Goal: Information Seeking & Learning: Learn about a topic

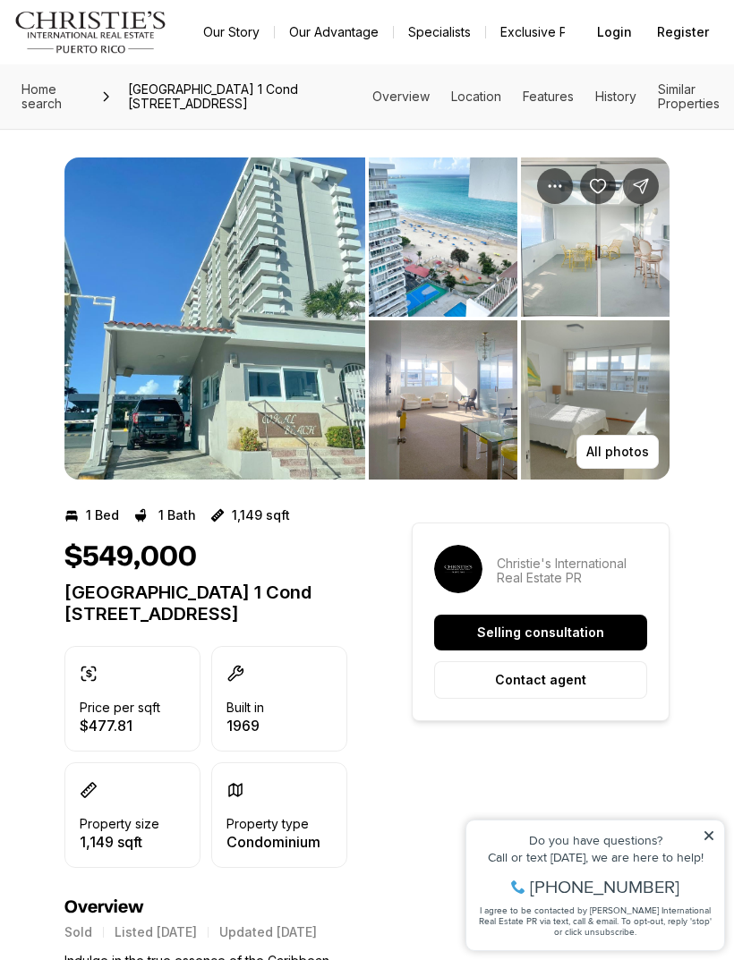
click at [109, 326] on img "View image gallery" at bounding box center [214, 319] width 301 height 322
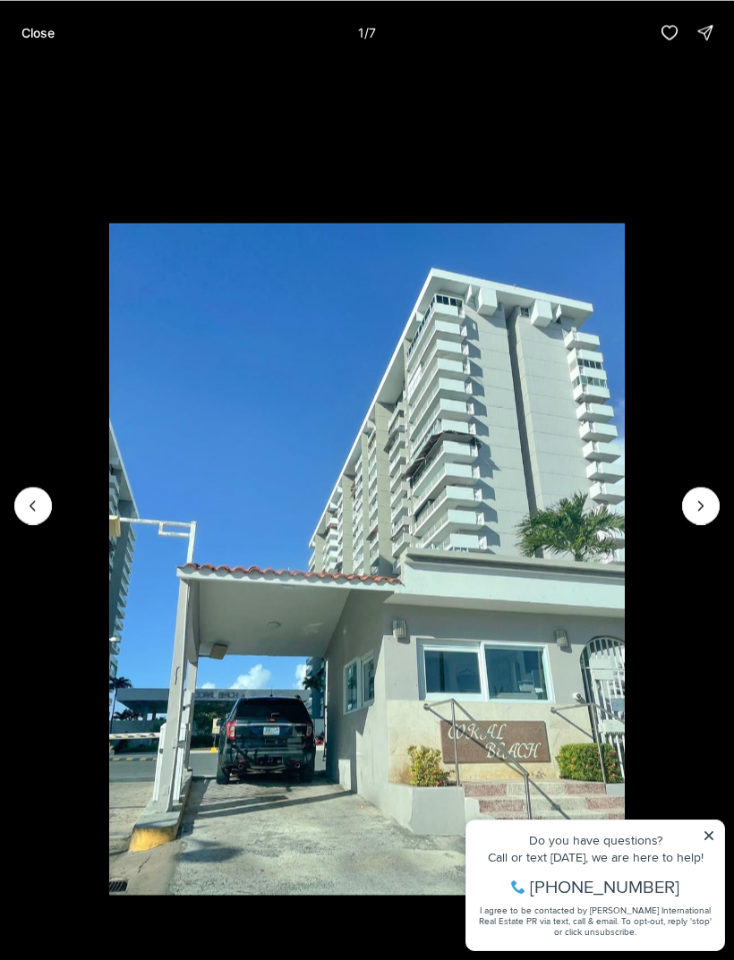
click at [693, 514] on icon "Next slide" at bounding box center [701, 506] width 18 height 18
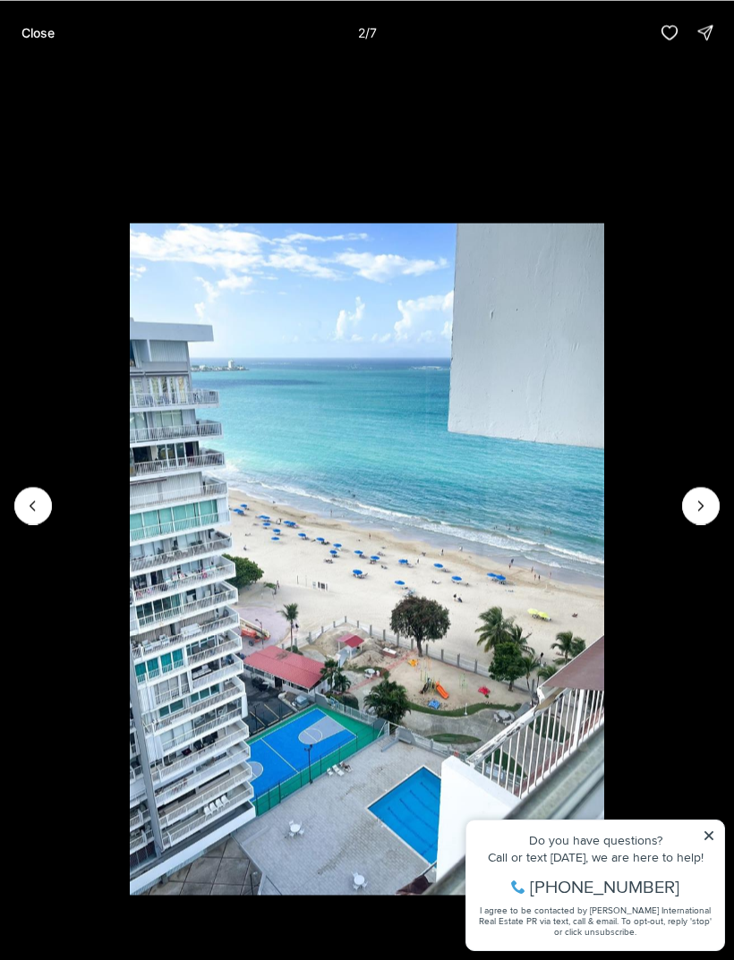
click at [694, 514] on icon "Next slide" at bounding box center [701, 506] width 18 height 18
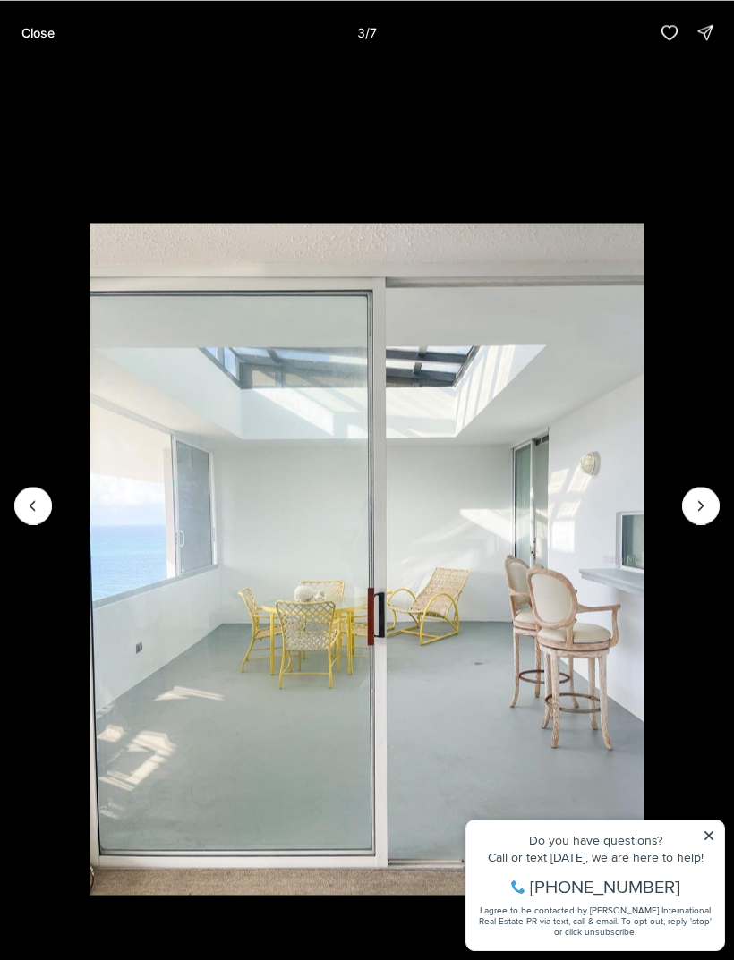
click at [701, 512] on icon "Next slide" at bounding box center [701, 506] width 18 height 18
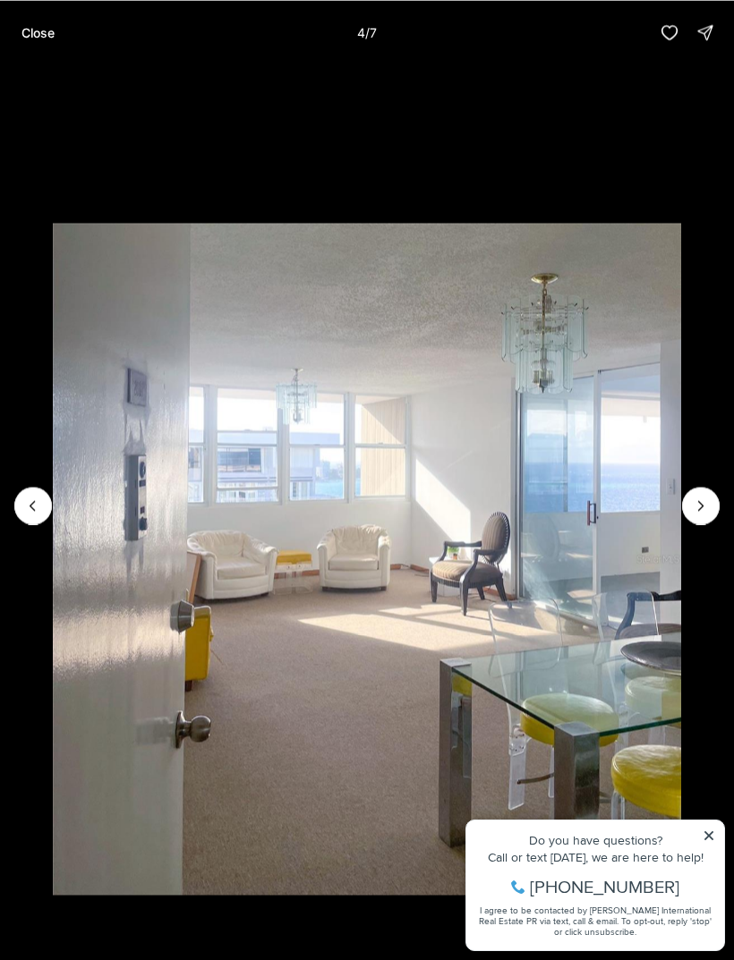
click at [24, 498] on icon "Previous slide" at bounding box center [33, 506] width 18 height 18
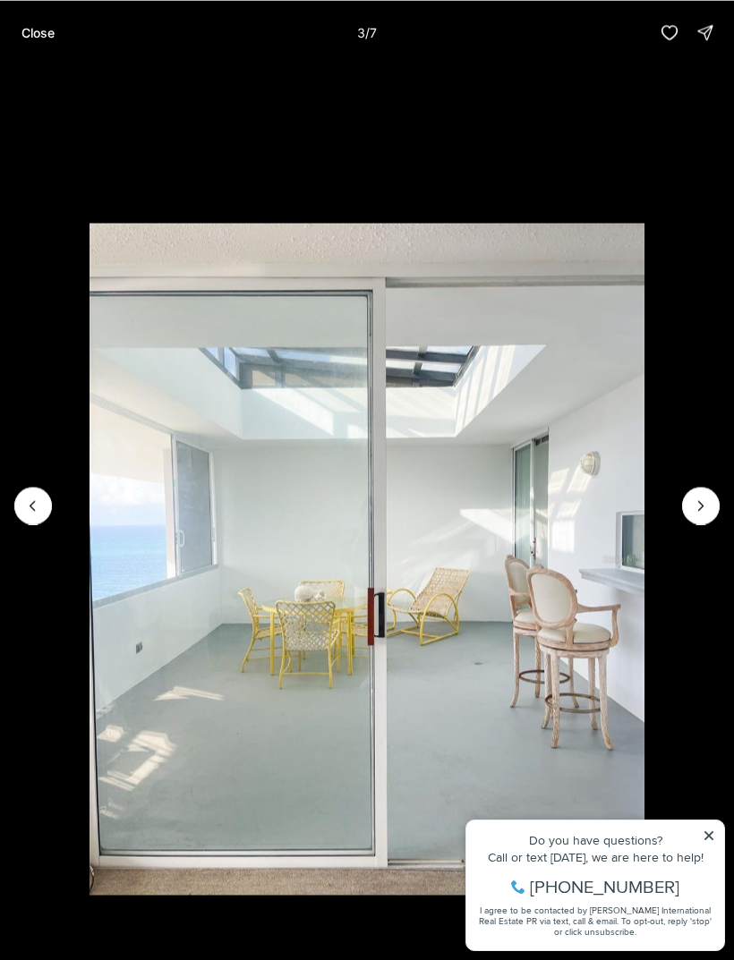
click at [706, 507] on icon "Next slide" at bounding box center [701, 506] width 18 height 18
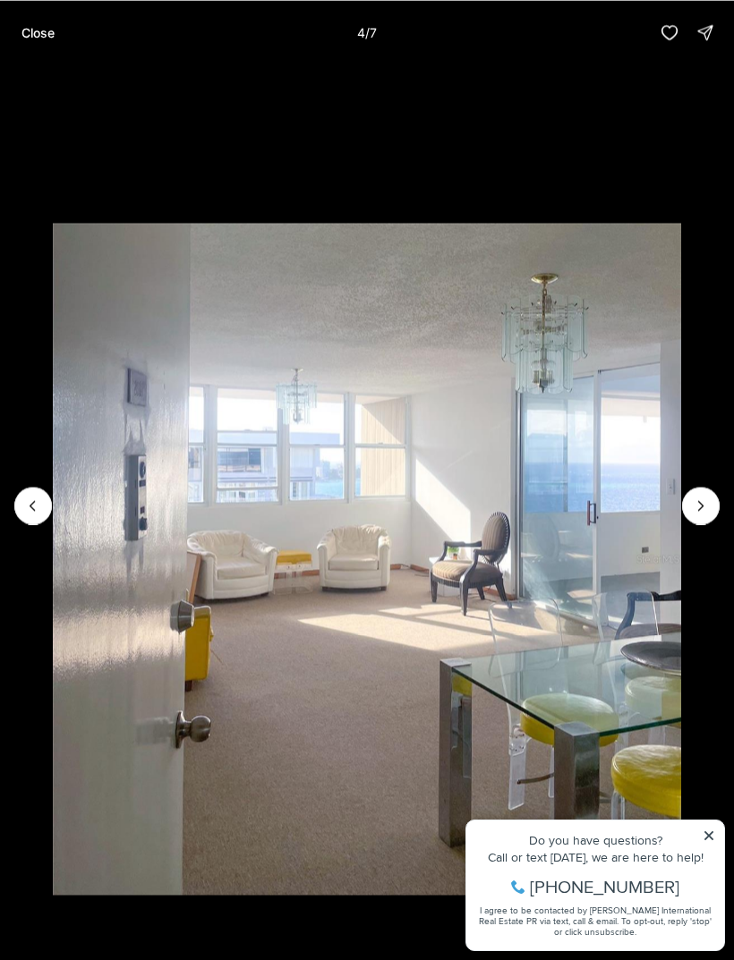
click at [709, 513] on icon "Next slide" at bounding box center [701, 506] width 18 height 18
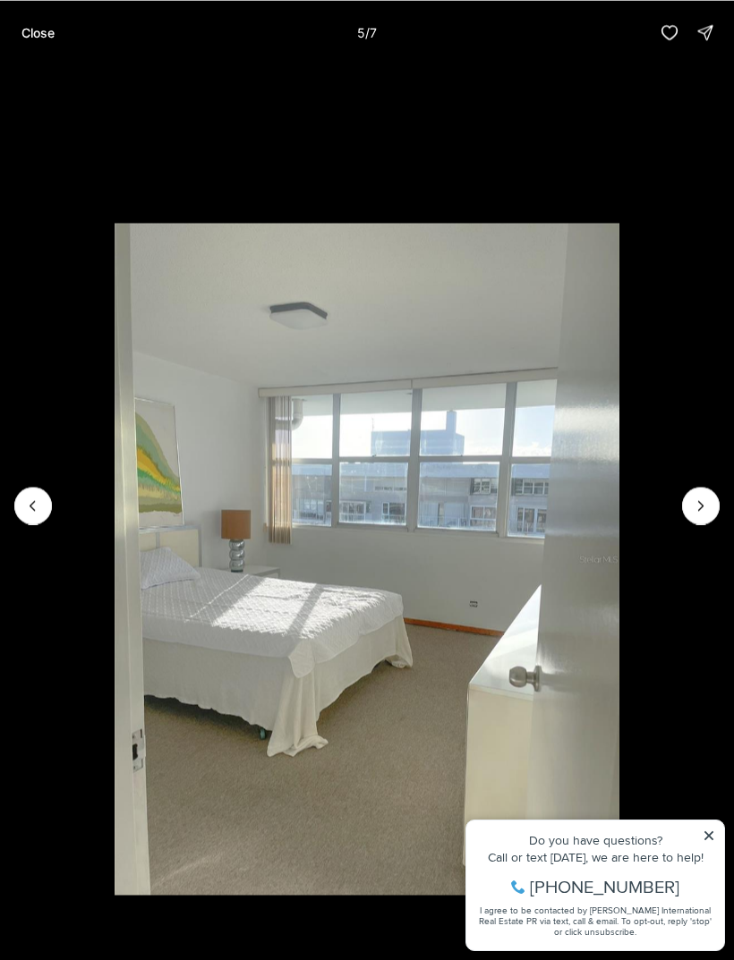
click at [702, 512] on icon "Next slide" at bounding box center [701, 506] width 18 height 18
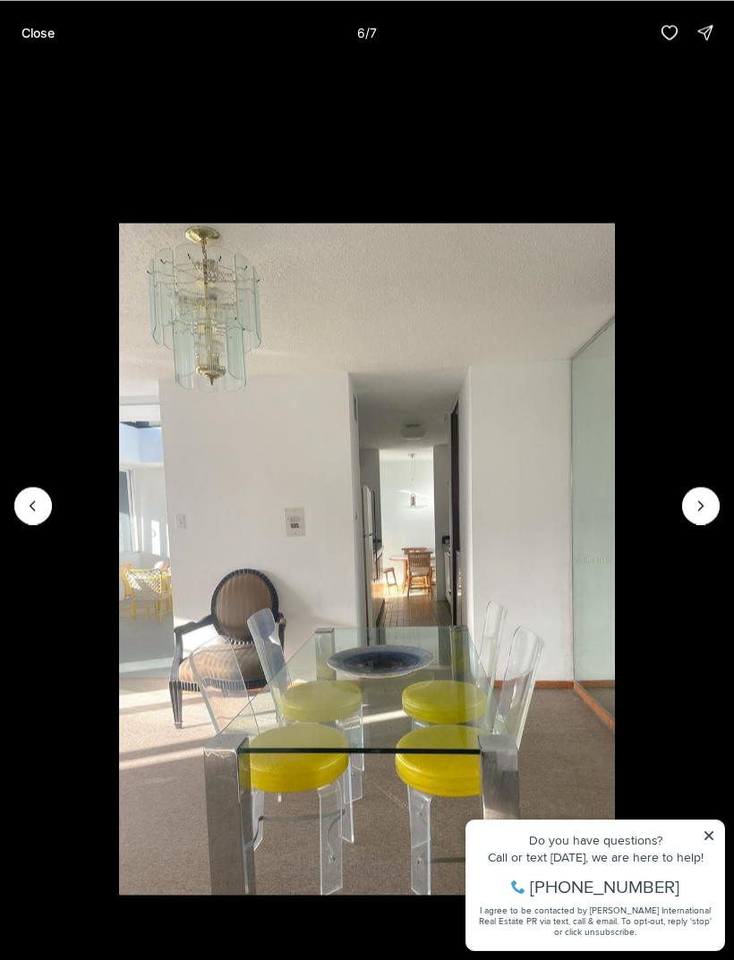
click at [703, 512] on icon "Next slide" at bounding box center [701, 506] width 18 height 18
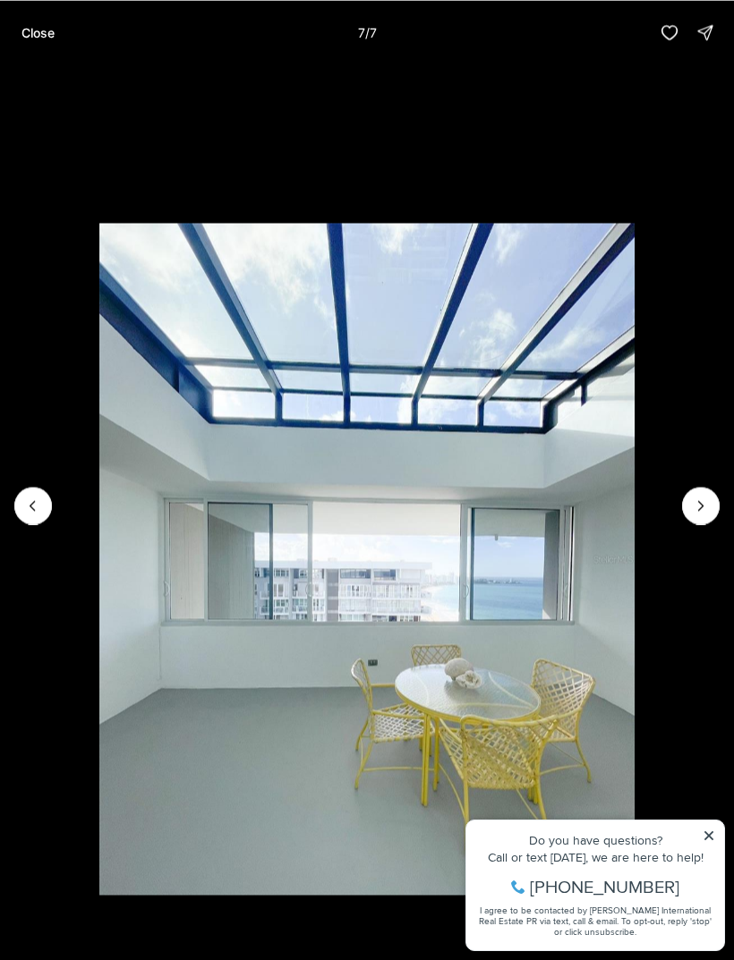
click at [716, 529] on li "7 of 7" at bounding box center [367, 505] width 734 height 882
click at [706, 525] on li "7 of 7" at bounding box center [367, 505] width 734 height 882
click at [705, 507] on div at bounding box center [701, 506] width 38 height 38
click at [699, 502] on div at bounding box center [701, 506] width 38 height 38
click at [701, 508] on div at bounding box center [701, 506] width 38 height 38
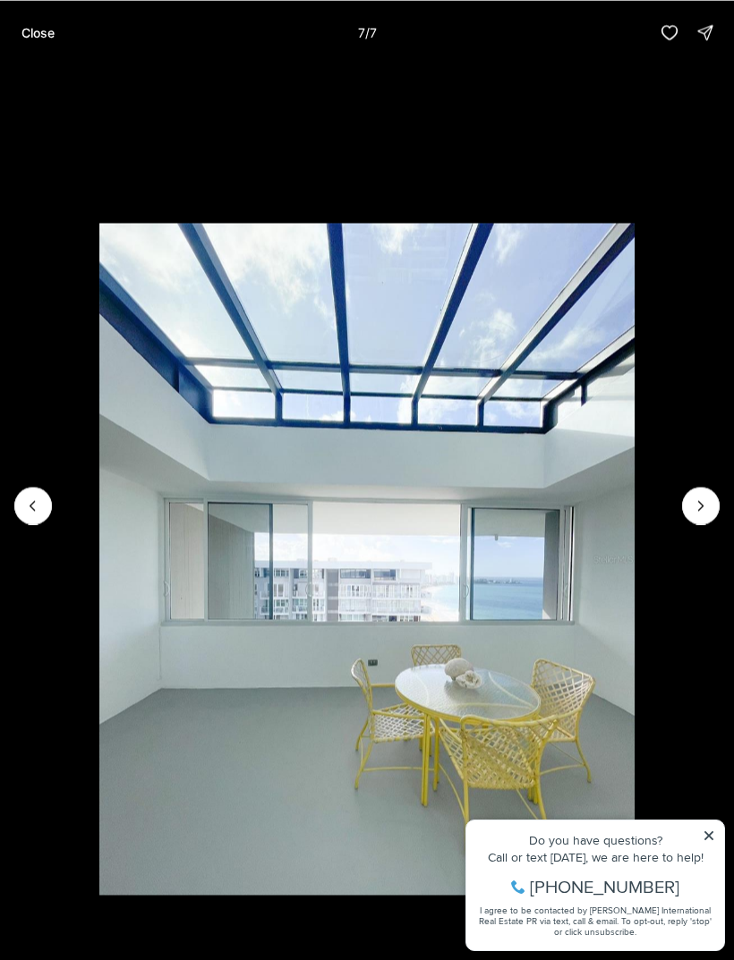
click at [700, 507] on div at bounding box center [701, 506] width 38 height 38
click at [15, 29] on button "Close" at bounding box center [38, 32] width 55 height 36
